Goal: Task Accomplishment & Management: Use online tool/utility

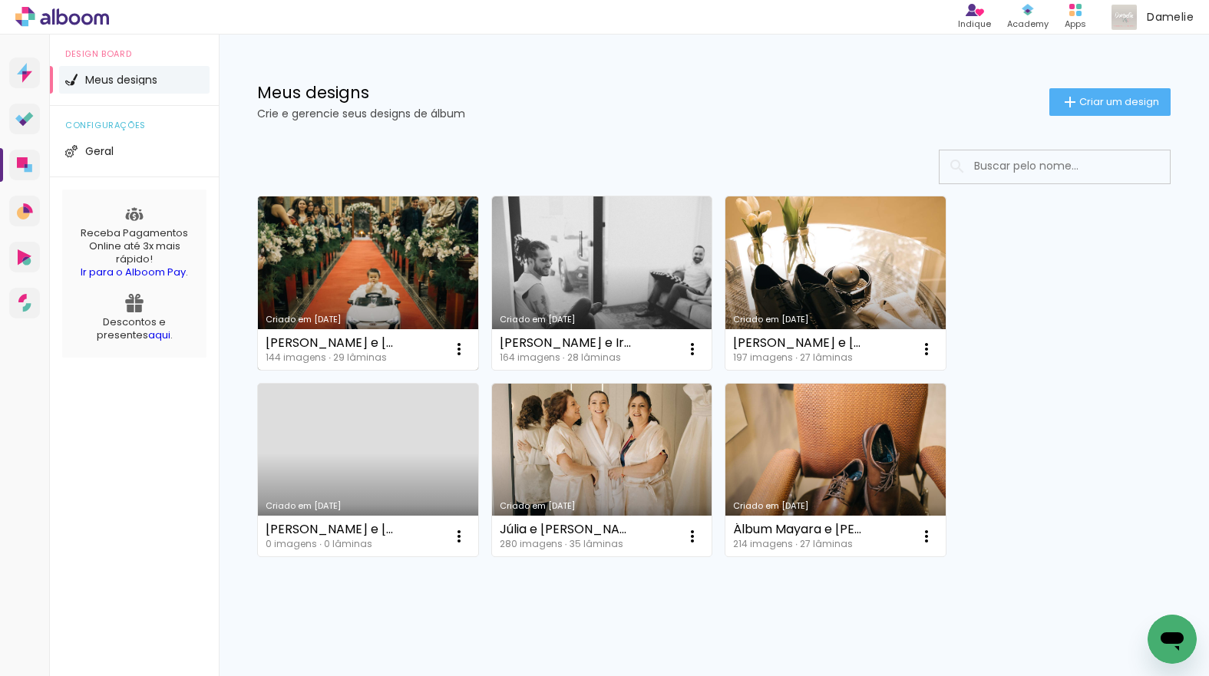
click at [382, 233] on link "Criado em [DATE]" at bounding box center [368, 284] width 220 height 174
